Goal: Complete application form

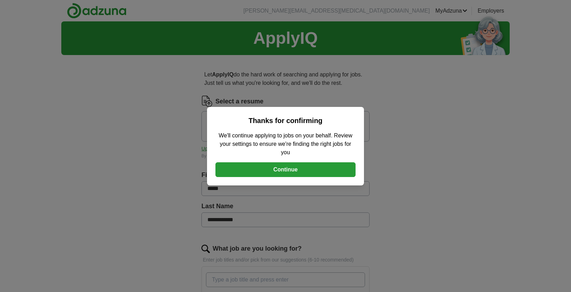
click at [291, 171] on button "Continue" at bounding box center [286, 169] width 140 height 15
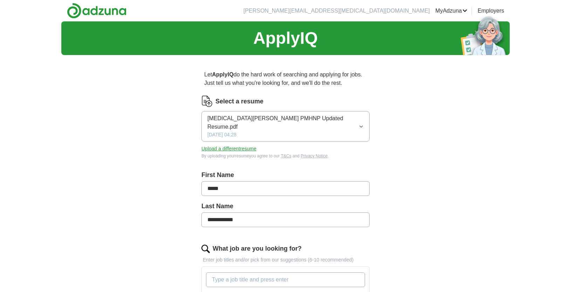
click at [247, 145] on button "Upload a different resume" at bounding box center [228, 148] width 55 height 7
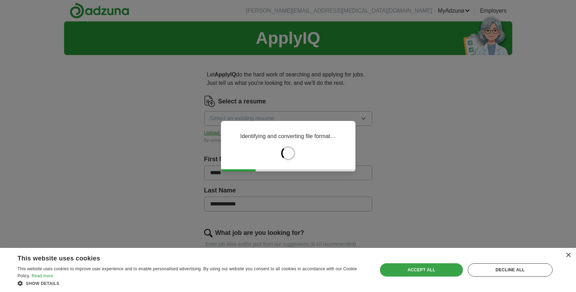
click at [436, 269] on div "Accept all" at bounding box center [421, 269] width 83 height 13
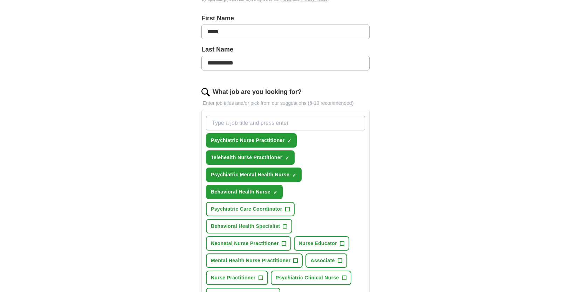
scroll to position [178, 0]
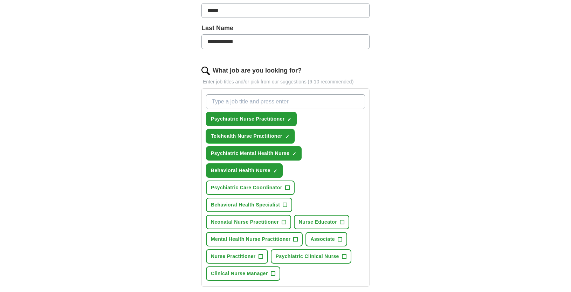
click at [290, 129] on button "Telehealth Nurse Practitioner ✓ ×" at bounding box center [250, 136] width 89 height 14
click at [298, 237] on span "+" at bounding box center [296, 240] width 4 height 6
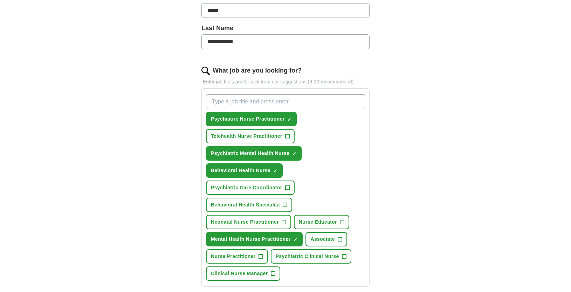
click at [0, 0] on span "×" at bounding box center [0, 0] width 0 height 0
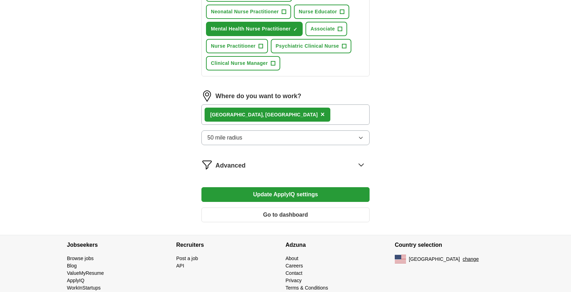
scroll to position [394, 0]
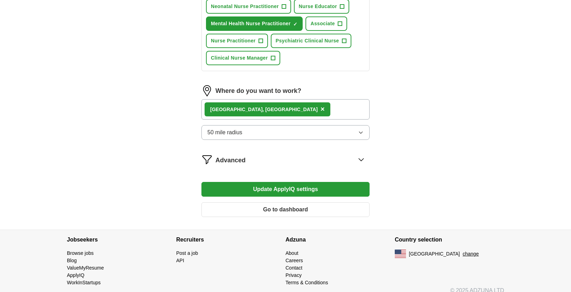
click at [321, 105] on span "×" at bounding box center [323, 109] width 4 height 8
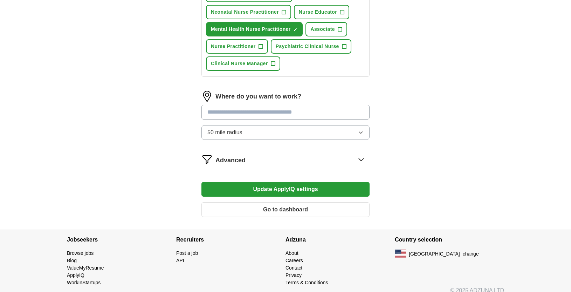
click at [243, 105] on input at bounding box center [285, 112] width 168 height 15
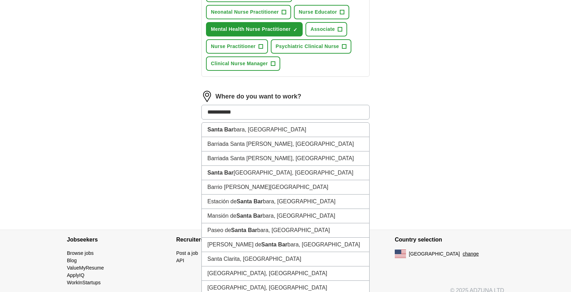
type input "**********"
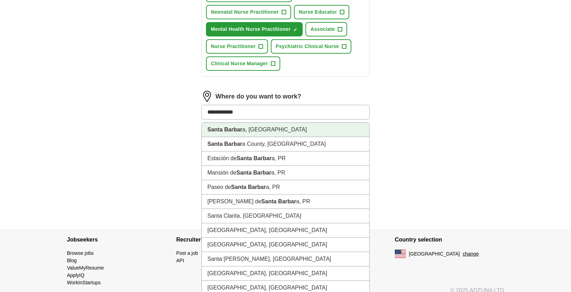
click at [292, 123] on li "Santa Barbar a, [GEOGRAPHIC_DATA]" at bounding box center [286, 130] width 168 height 14
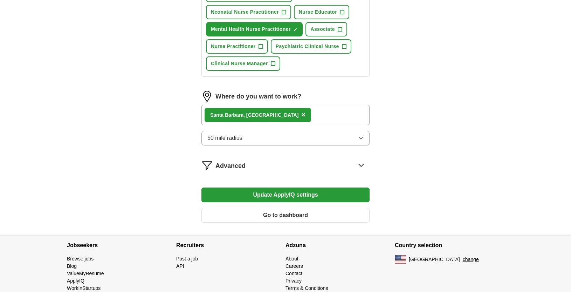
click at [321, 187] on button "Update ApplyIQ settings" at bounding box center [285, 194] width 168 height 15
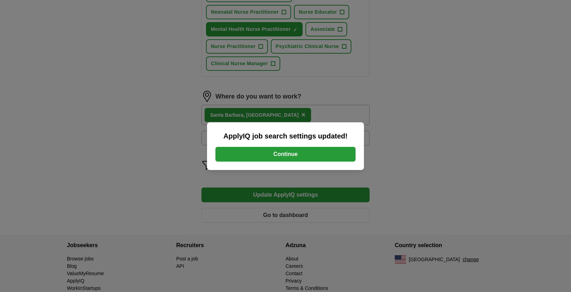
click at [315, 153] on button "Continue" at bounding box center [286, 154] width 140 height 15
